Goal: Task Accomplishment & Management: Use online tool/utility

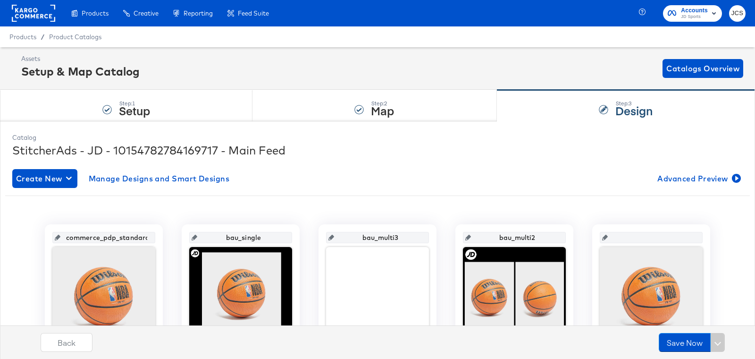
click at [44, 19] on rect at bounding box center [33, 13] width 43 height 17
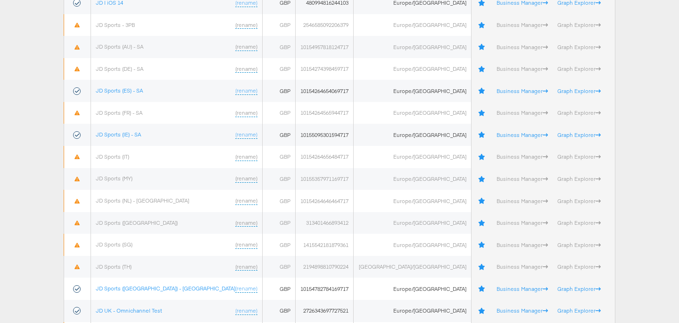
scroll to position [310, 0]
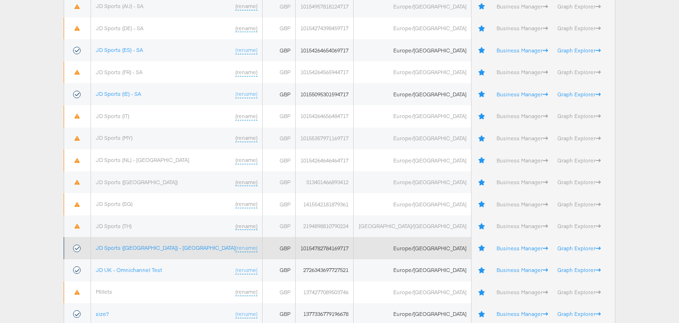
click at [129, 252] on td "JD Sports (UK) - SA (rename)" at bounding box center [177, 248] width 172 height 22
click at [134, 248] on link "JD Sports (UK) - SA" at bounding box center [166, 247] width 140 height 7
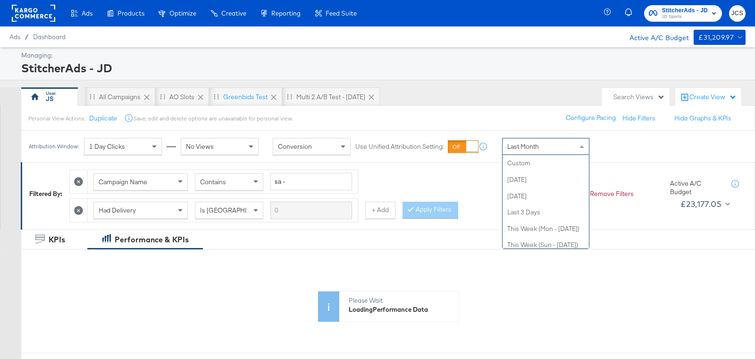
click at [511, 138] on div "Last Month" at bounding box center [545, 146] width 86 height 16
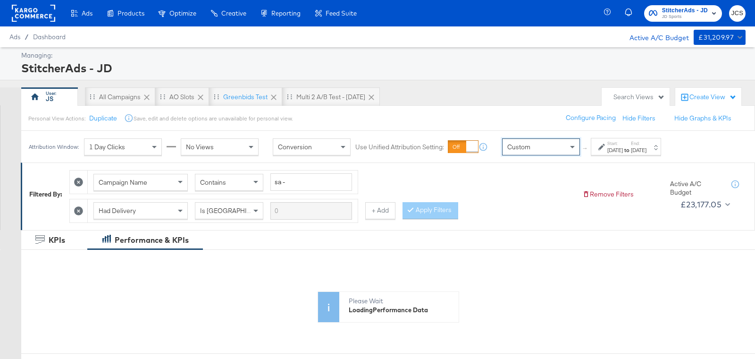
scroll to position [0, 0]
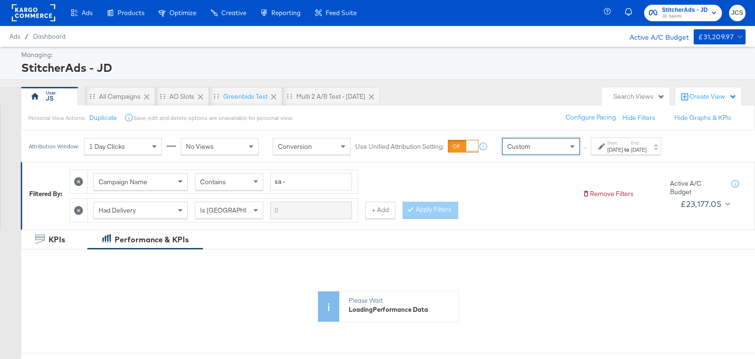
click at [628, 136] on div "Attribution Window: 1 Day Clicks No Views Conversion Use Unified Attribution Se…" at bounding box center [347, 146] width 652 height 32
click at [623, 151] on div "Sep 2nd 2025" at bounding box center [615, 150] width 16 height 8
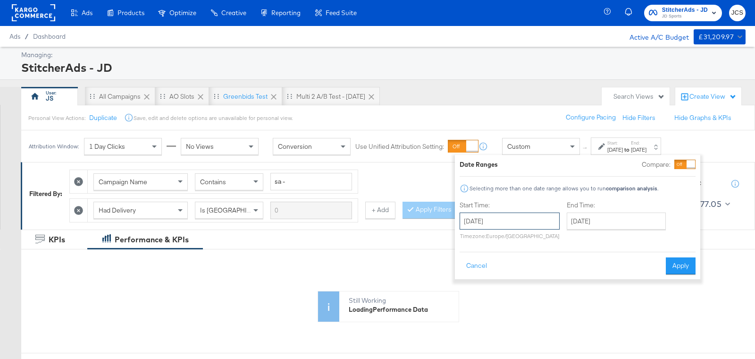
click at [536, 220] on input "September 2nd 2025" at bounding box center [510, 220] width 100 height 17
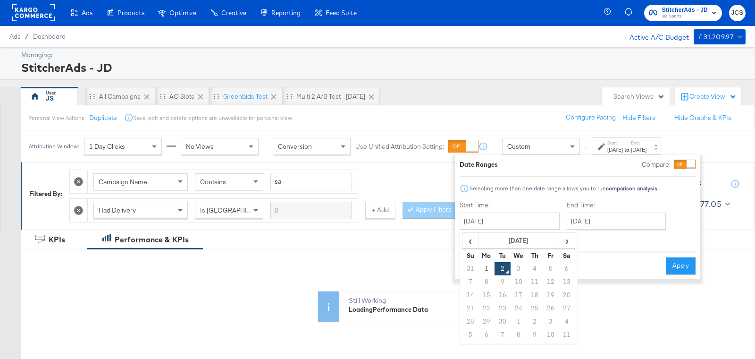
drag, startPoint x: 491, startPoint y: 267, endPoint x: 539, endPoint y: 265, distance: 48.6
click at [491, 267] on td "1" at bounding box center [486, 268] width 16 height 13
type input "September 1st 2025"
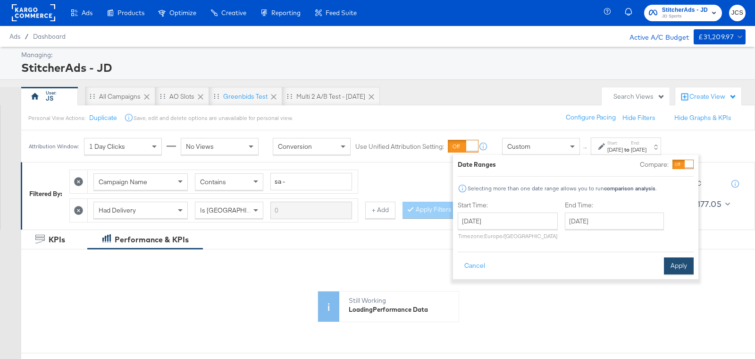
click at [693, 263] on button "Apply" at bounding box center [679, 265] width 30 height 17
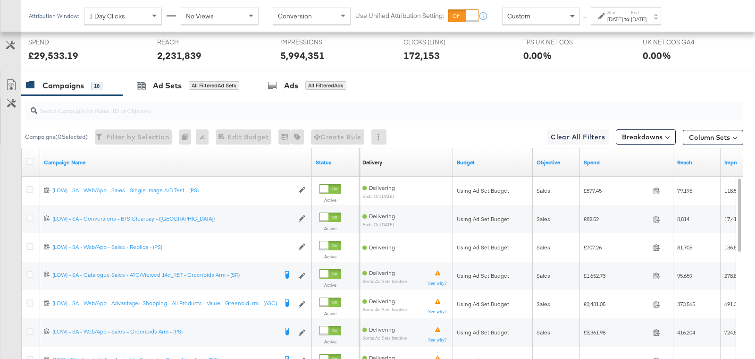
scroll to position [0, 0]
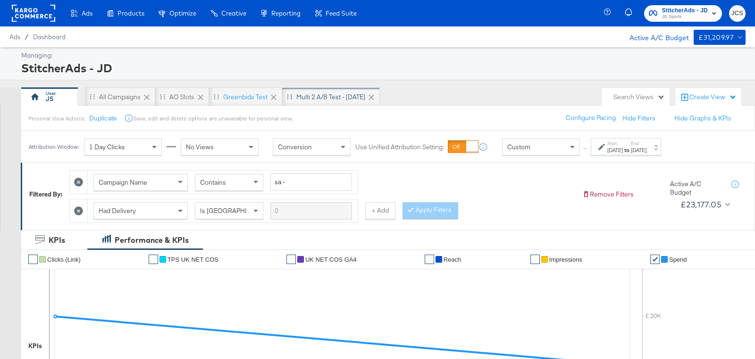
click at [324, 98] on div "Multi 2 A/B test - Aug 25" at bounding box center [330, 96] width 69 height 9
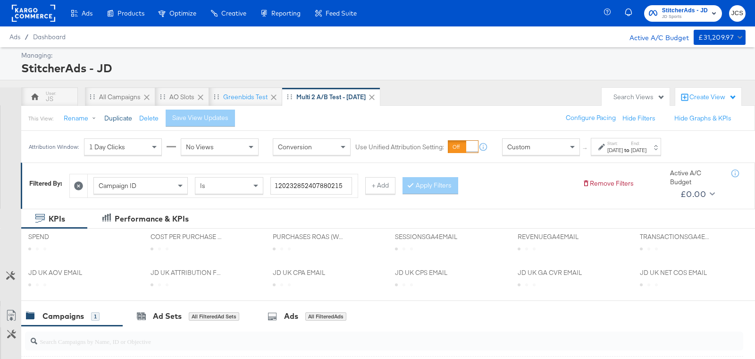
click at [124, 120] on button "Duplicate" at bounding box center [118, 118] width 28 height 9
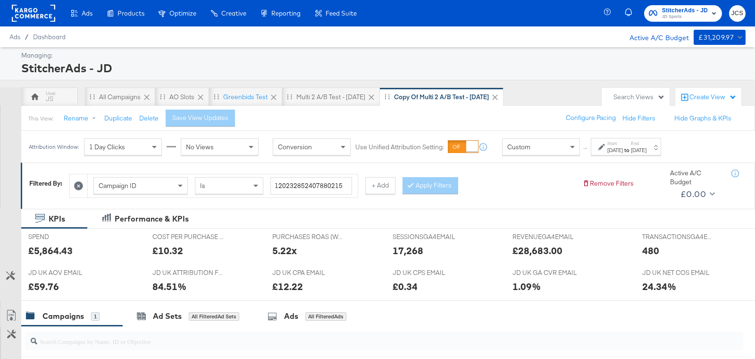
click at [78, 184] on icon at bounding box center [78, 185] width 9 height 9
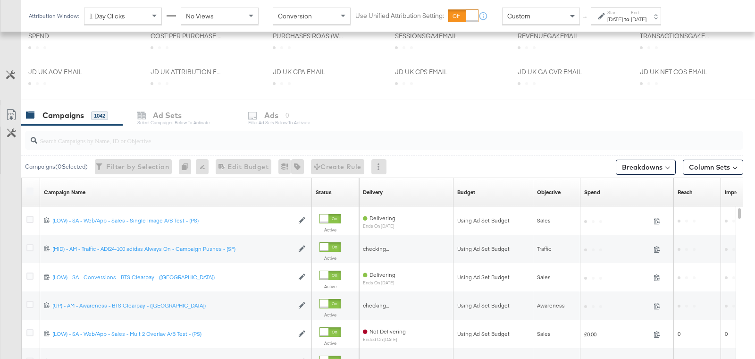
scroll to position [180, 0]
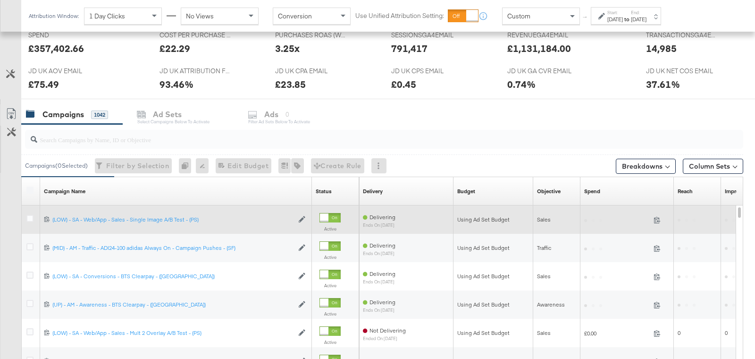
click at [35, 216] on div at bounding box center [31, 219] width 10 height 9
click at [31, 217] on icon at bounding box center [29, 218] width 7 height 7
click at [0, 0] on input "checkbox" at bounding box center [0, 0] width 0 height 0
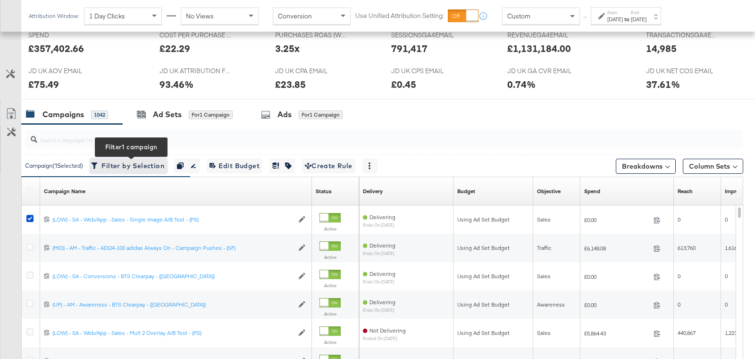
click at [145, 164] on span "Filter by Selection Filter 1 campaign" at bounding box center [128, 166] width 71 height 12
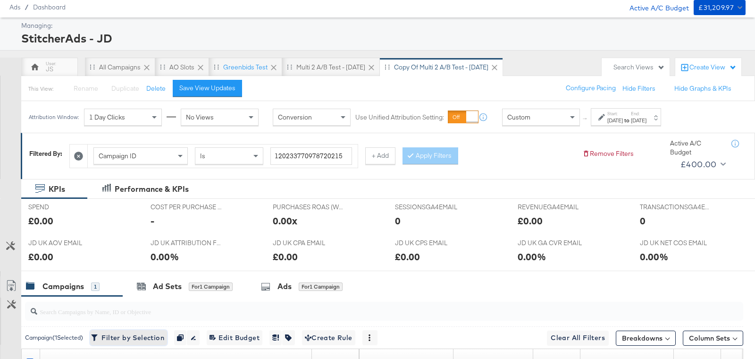
scroll to position [0, 0]
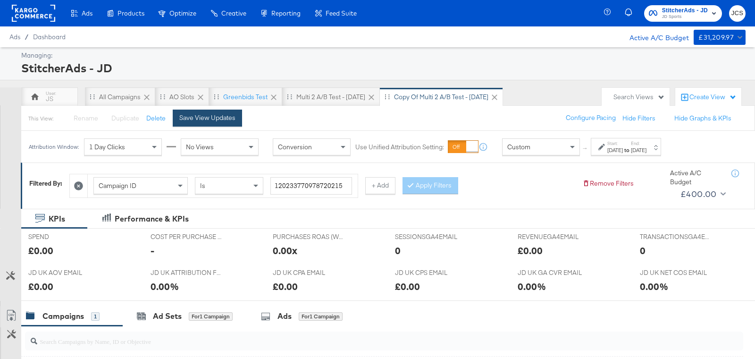
click at [198, 117] on div "Save View Updates" at bounding box center [207, 117] width 56 height 9
click at [602, 146] on icon at bounding box center [601, 147] width 7 height 7
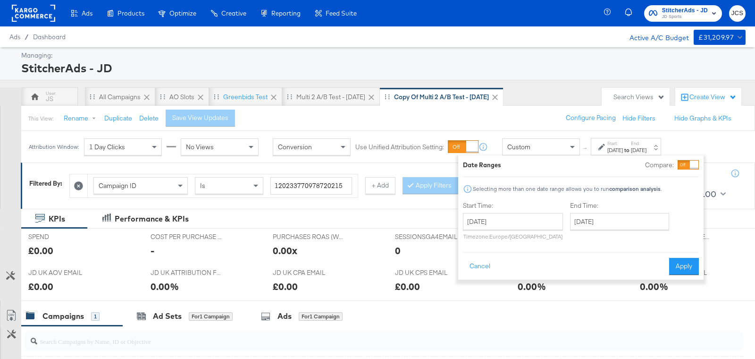
drag, startPoint x: 332, startPoint y: 225, endPoint x: 247, endPoint y: 207, distance: 87.3
click at [332, 225] on div "KPIs Performance & KPIs" at bounding box center [377, 219] width 755 height 20
click at [176, 213] on div "Performance & KPIs" at bounding box center [152, 218] width 74 height 11
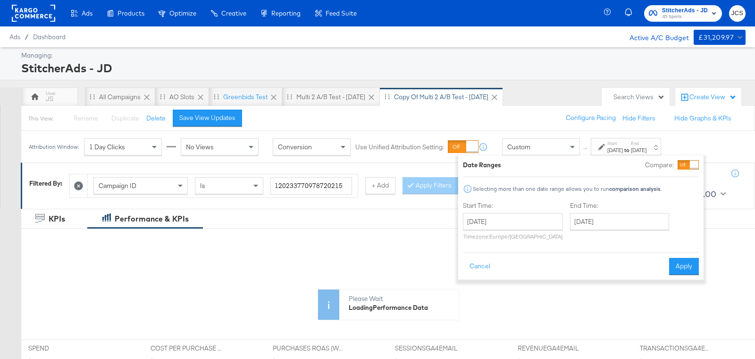
click at [315, 210] on div "KPIs Performance & KPIs" at bounding box center [377, 219] width 755 height 20
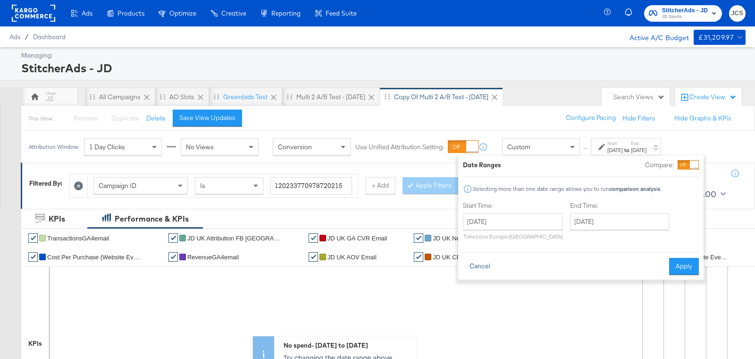
click at [476, 263] on button "Cancel" at bounding box center [480, 266] width 34 height 17
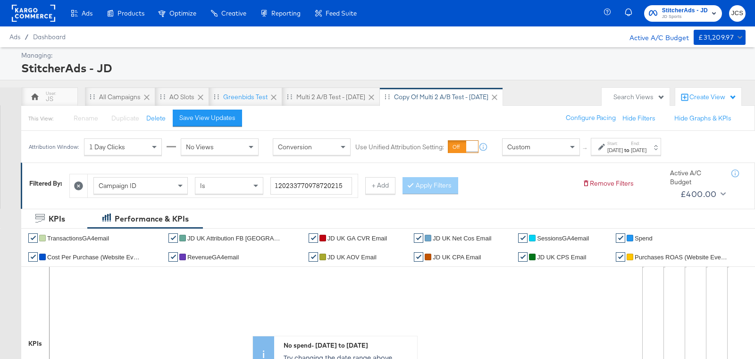
click at [623, 150] on div "Aug 11th 2025" at bounding box center [615, 150] width 16 height 8
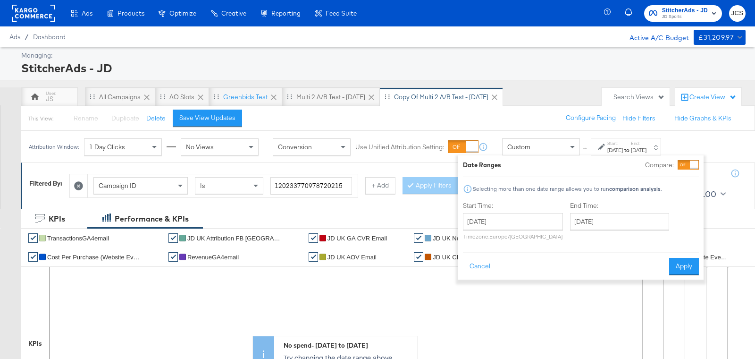
click at [623, 147] on div "Aug 11th 2025" at bounding box center [615, 150] width 16 height 8
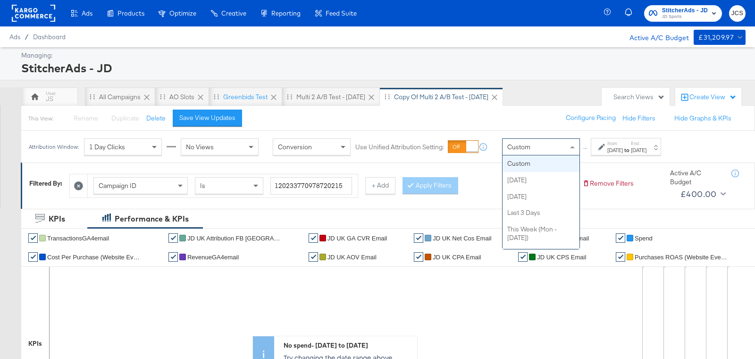
click at [550, 145] on div "Custom" at bounding box center [540, 147] width 77 height 16
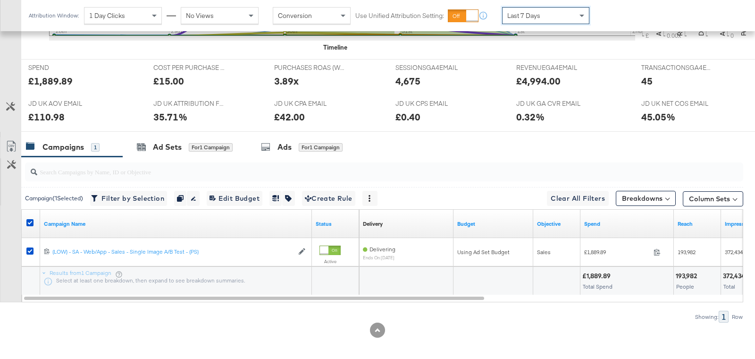
scroll to position [374, 0]
